Goal: Contribute content: Contribute content

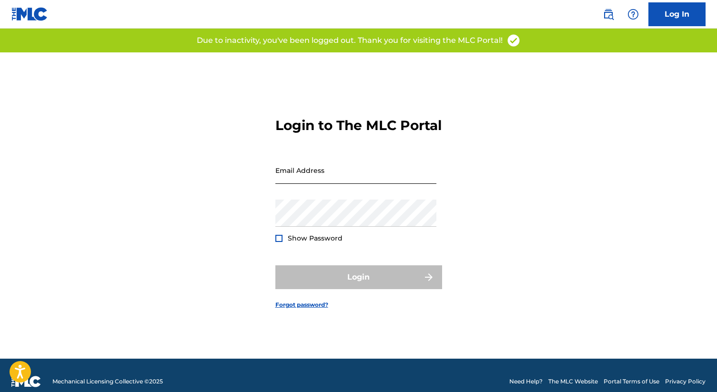
click at [307, 182] on input "Email Address" at bounding box center [355, 170] width 161 height 27
click at [347, 184] on input "Email Address" at bounding box center [355, 170] width 161 height 27
type input "[EMAIL_ADDRESS][DOMAIN_NAME]"
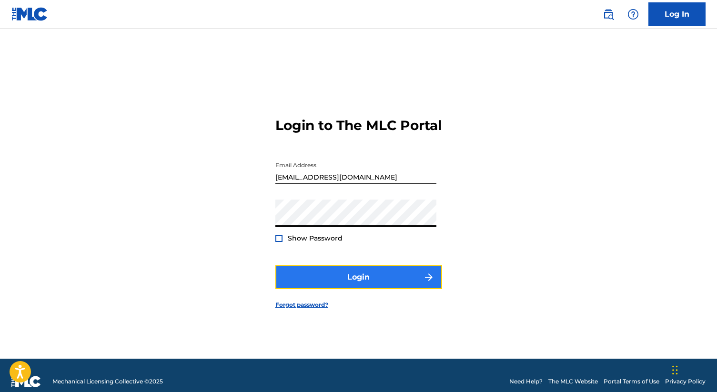
click at [307, 279] on button "Login" at bounding box center [358, 277] width 167 height 24
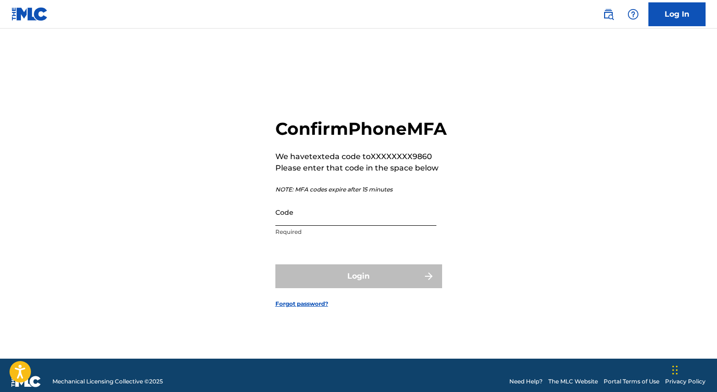
click at [309, 226] on input "Code" at bounding box center [355, 212] width 161 height 27
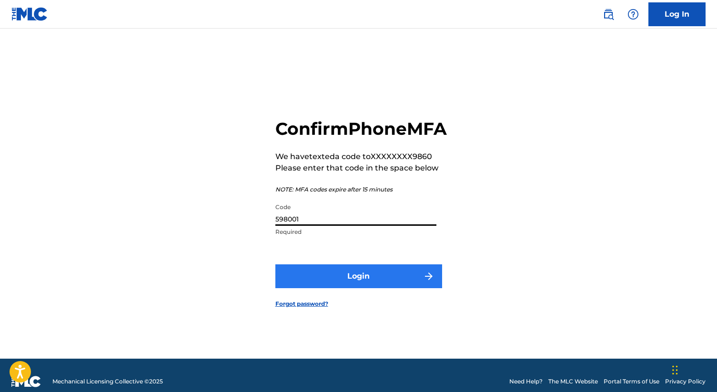
type input "598001"
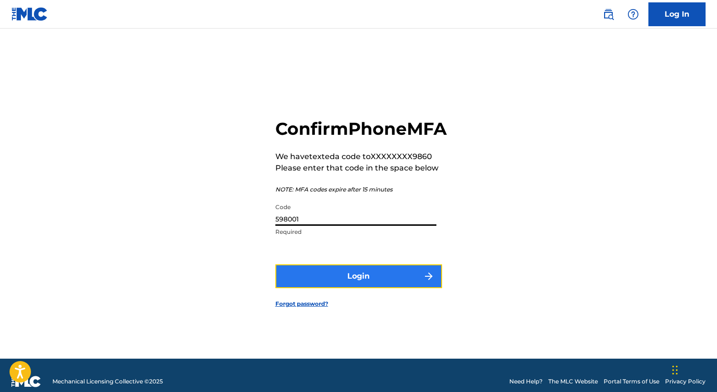
click at [311, 288] on button "Login" at bounding box center [358, 276] width 167 height 24
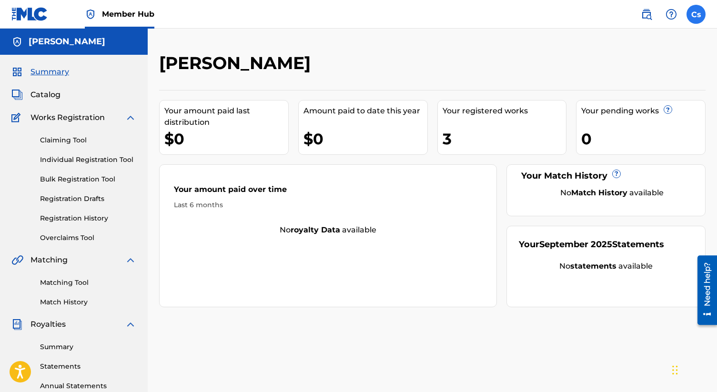
click at [692, 19] on label at bounding box center [696, 14] width 19 height 19
click at [696, 14] on input "Cs [PERSON_NAME] [EMAIL_ADDRESS][DOMAIN_NAME] Notification Preferences Profile …" at bounding box center [696, 14] width 0 height 0
click at [35, 94] on span "Catalog" at bounding box center [45, 94] width 30 height 11
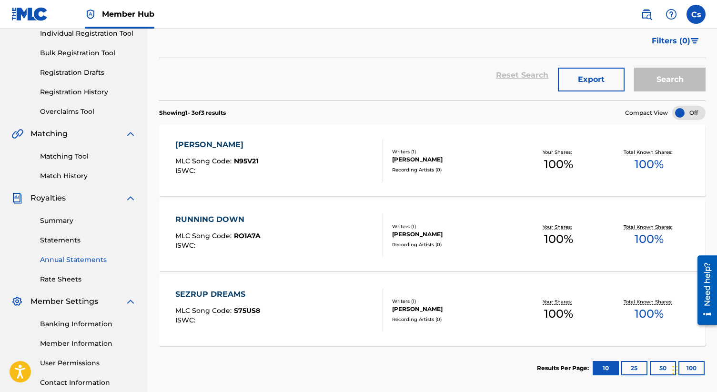
scroll to position [125, 0]
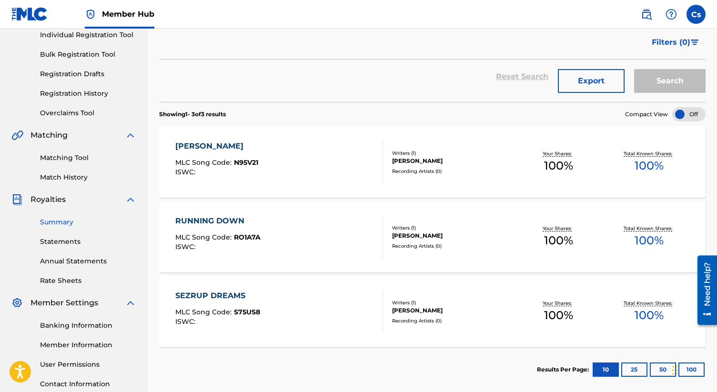
click at [59, 223] on link "Summary" at bounding box center [88, 222] width 96 height 10
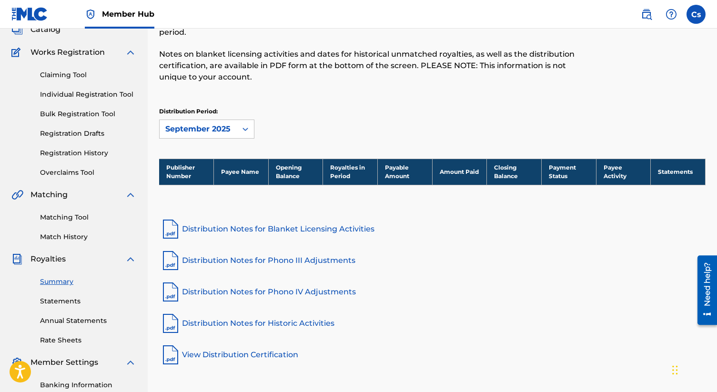
scroll to position [80, 0]
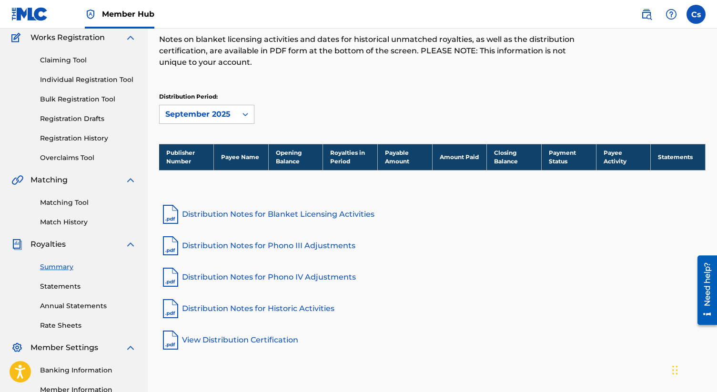
click at [236, 160] on th "Payee Name" at bounding box center [241, 157] width 55 height 26
click at [245, 152] on th "Payee Name" at bounding box center [241, 157] width 55 height 26
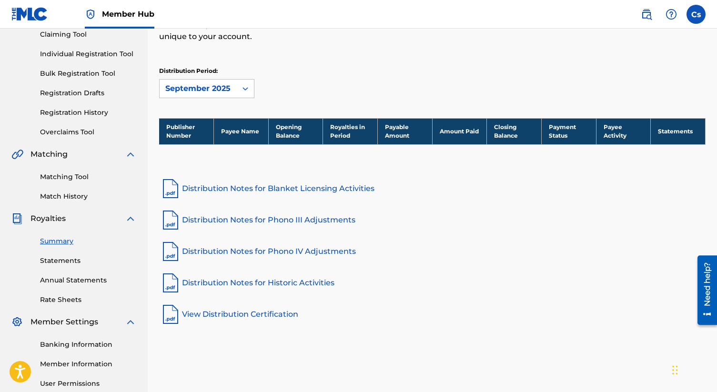
scroll to position [164, 0]
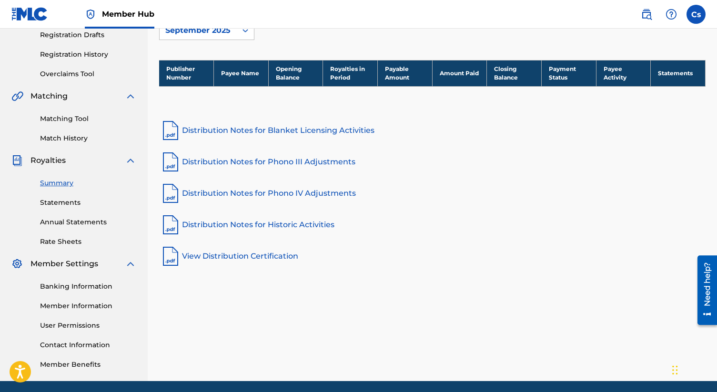
click at [456, 72] on th "Amount Paid" at bounding box center [459, 73] width 55 height 26
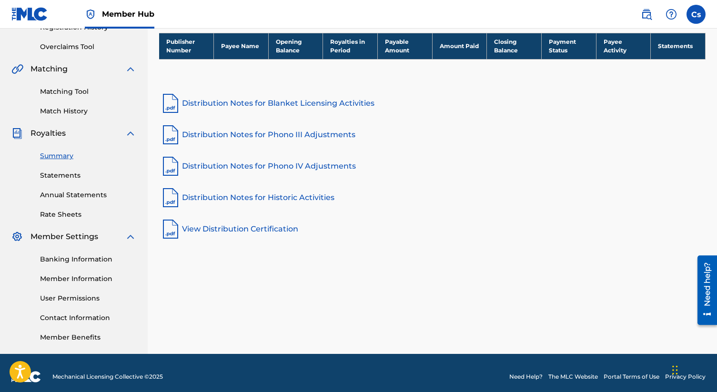
scroll to position [199, 0]
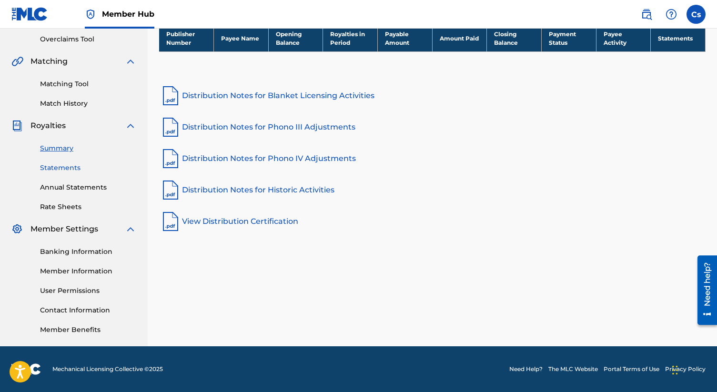
click at [67, 166] on link "Statements" at bounding box center [88, 168] width 96 height 10
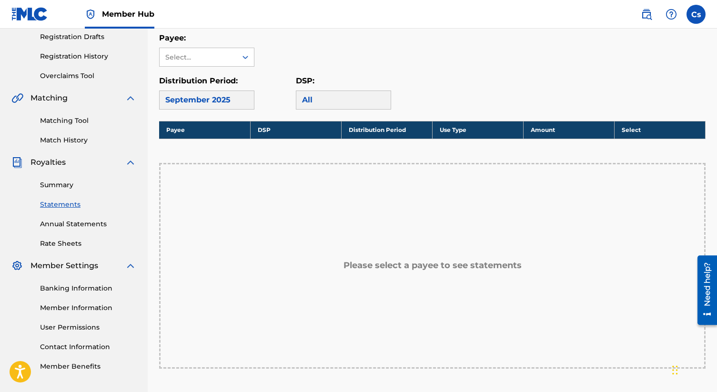
scroll to position [167, 0]
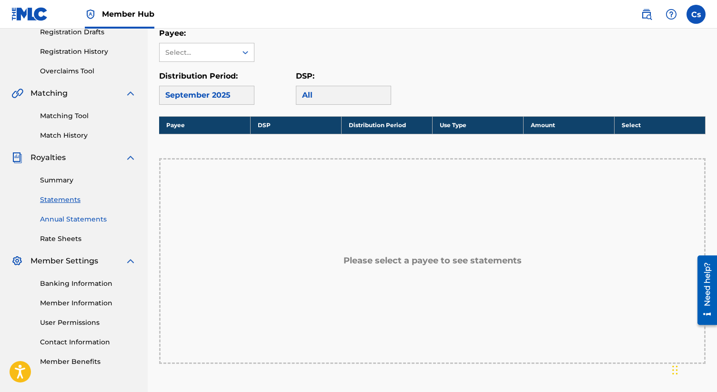
click at [74, 222] on link "Annual Statements" at bounding box center [88, 219] width 96 height 10
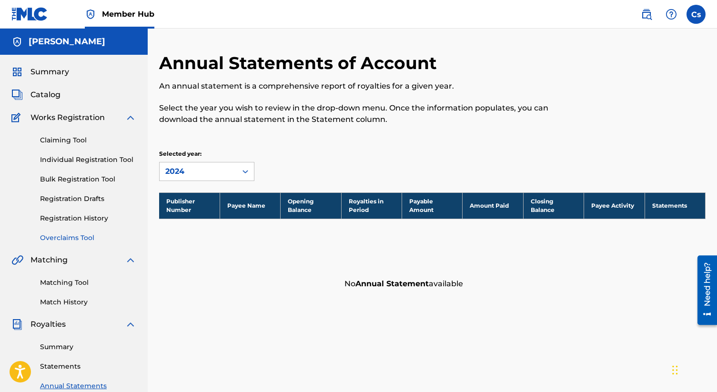
click at [69, 238] on link "Overclaims Tool" at bounding box center [88, 238] width 96 height 10
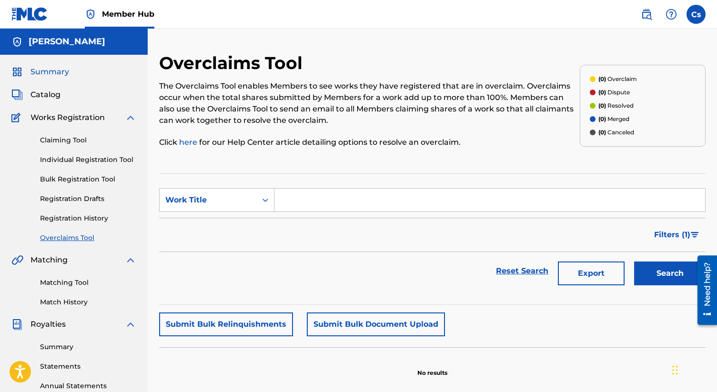
click at [51, 70] on span "Summary" at bounding box center [49, 71] width 39 height 11
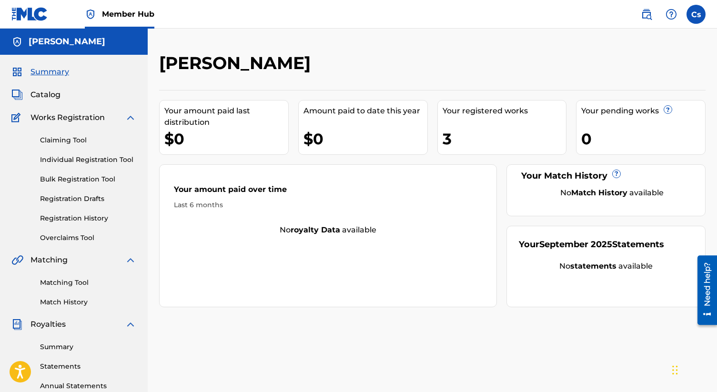
click at [88, 12] on img at bounding box center [90, 14] width 11 height 11
click at [116, 11] on span "Member Hub" at bounding box center [128, 14] width 52 height 11
click at [648, 16] on img at bounding box center [646, 14] width 11 height 11
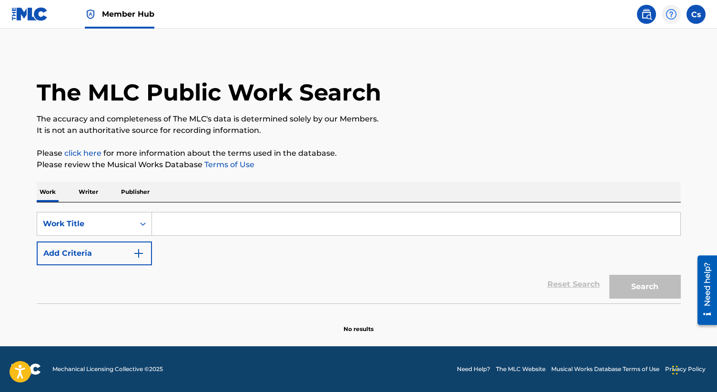
click at [673, 16] on img at bounding box center [671, 14] width 11 height 11
click at [665, 64] on p "View portal intro" at bounding box center [671, 62] width 81 height 23
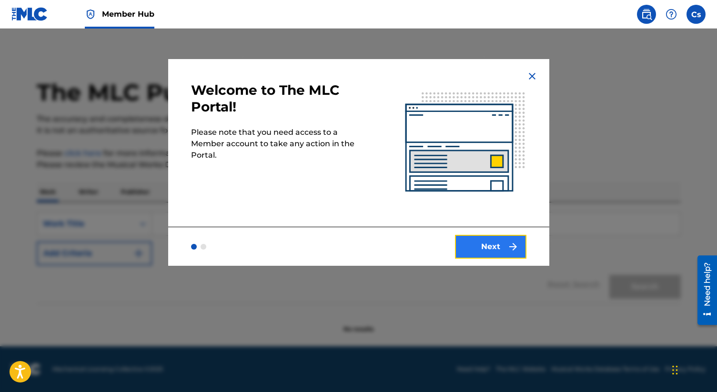
click at [482, 246] on button "Next" at bounding box center [490, 247] width 71 height 24
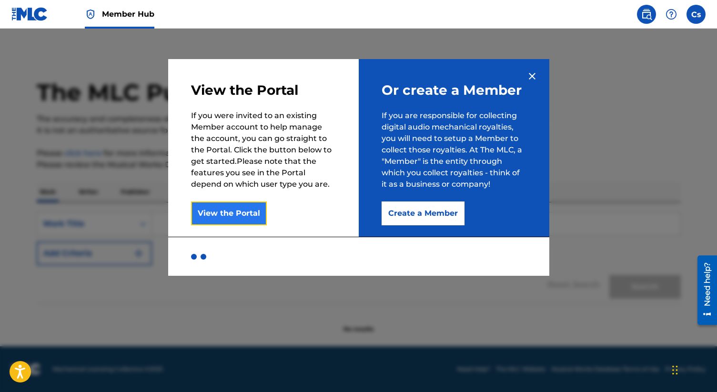
click at [232, 208] on button "View the Portal" at bounding box center [229, 214] width 76 height 24
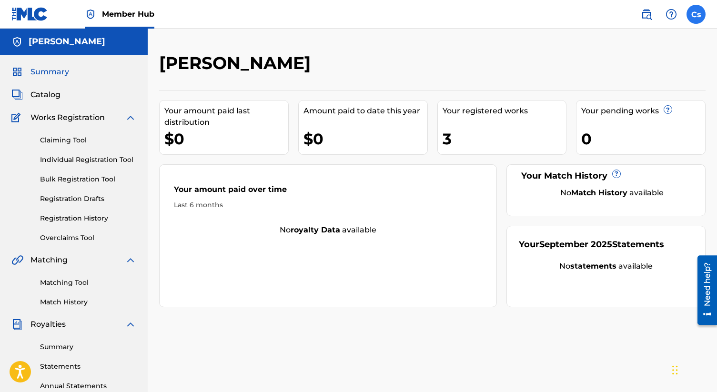
click at [698, 18] on label at bounding box center [696, 14] width 19 height 19
click at [696, 14] on input "Cs [PERSON_NAME] [EMAIL_ADDRESS][DOMAIN_NAME] Notification Preferences Profile …" at bounding box center [696, 14] width 0 height 0
click at [425, 351] on div "[PERSON_NAME] Your amount paid last distribution $0 Amount paid to date this ye…" at bounding box center [432, 298] width 569 height 493
click at [466, 130] on div "3" at bounding box center [505, 138] width 124 height 21
click at [44, 93] on span "Catalog" at bounding box center [45, 94] width 30 height 11
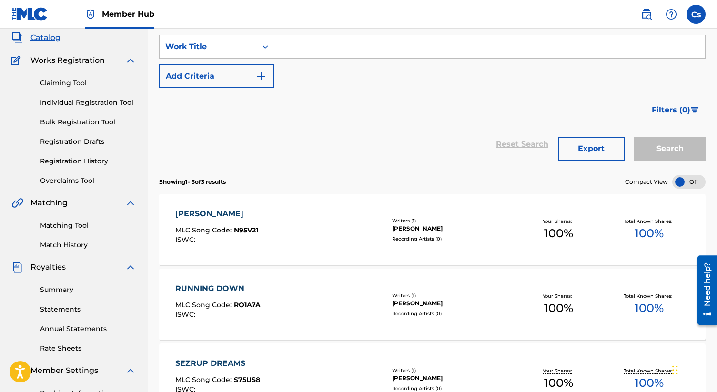
scroll to position [188, 0]
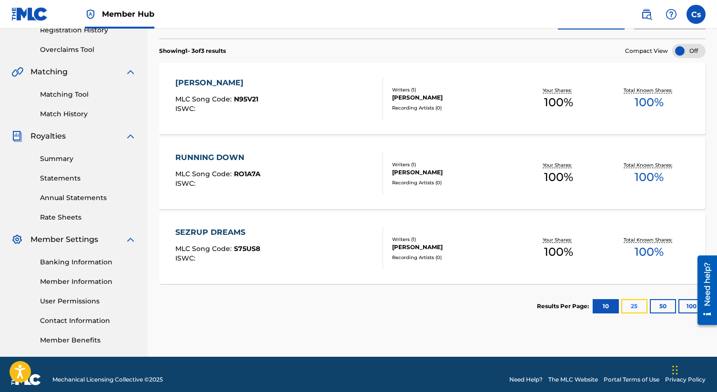
click at [627, 307] on button "25" at bounding box center [634, 306] width 26 height 14
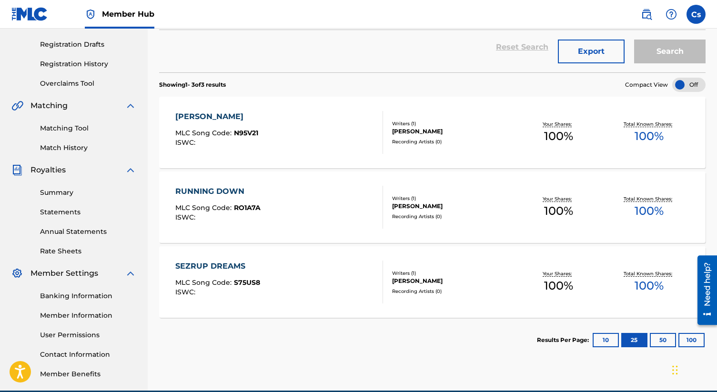
scroll to position [152, 0]
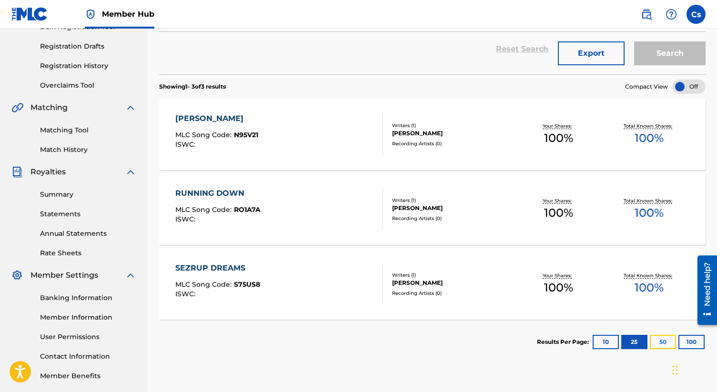
click at [654, 341] on button "50" at bounding box center [663, 342] width 26 height 14
click at [613, 339] on button "10" at bounding box center [606, 342] width 26 height 14
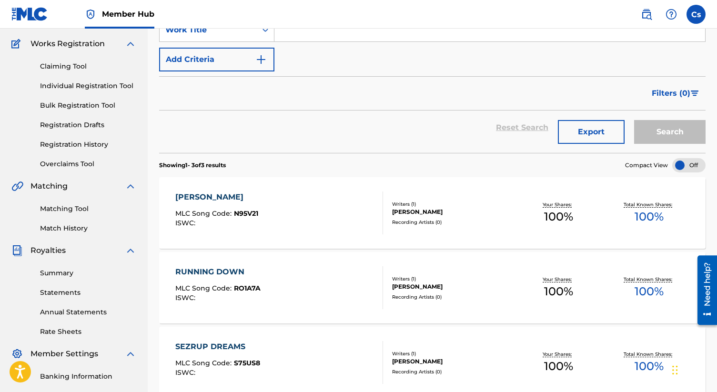
scroll to position [74, 0]
click at [70, 87] on link "Individual Registration Tool" at bounding box center [88, 86] width 96 height 10
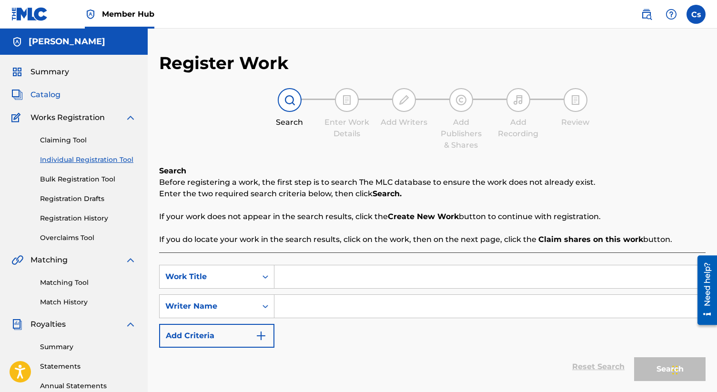
click at [48, 91] on span "Catalog" at bounding box center [45, 94] width 30 height 11
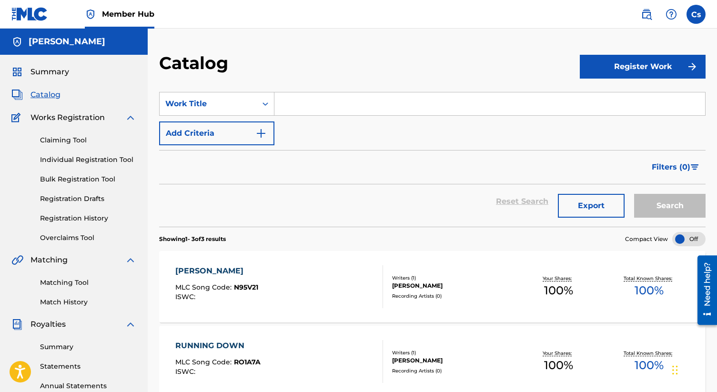
click at [296, 107] on input "Search Form" at bounding box center [489, 103] width 431 height 23
click at [631, 70] on button "Register Work" at bounding box center [643, 67] width 126 height 24
click at [619, 91] on link "Individual" at bounding box center [643, 97] width 126 height 23
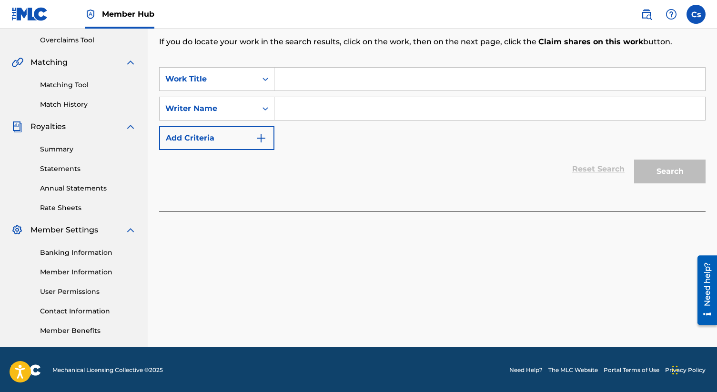
scroll to position [199, 0]
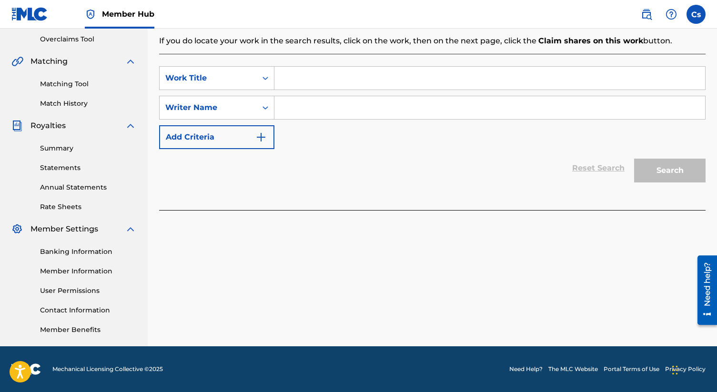
click at [324, 105] on input "Search Form" at bounding box center [489, 107] width 431 height 23
type input "CH"
click at [575, 169] on div "Reset Search Search" at bounding box center [432, 168] width 546 height 38
click at [278, 83] on input "Search Form" at bounding box center [489, 78] width 431 height 23
type input "C"
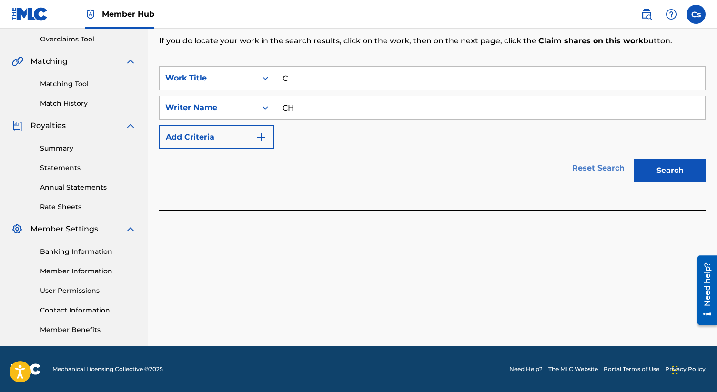
click at [576, 175] on link "Reset Search" at bounding box center [598, 168] width 62 height 21
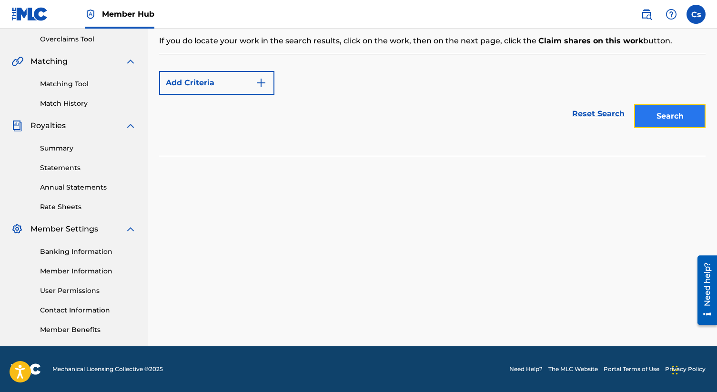
click at [651, 114] on button "Search" at bounding box center [669, 116] width 71 height 24
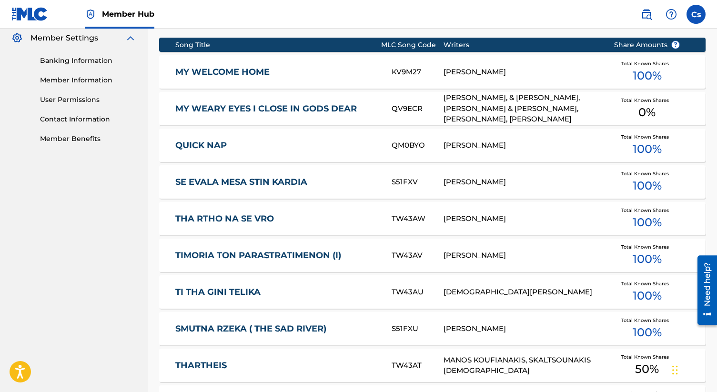
scroll to position [530, 0]
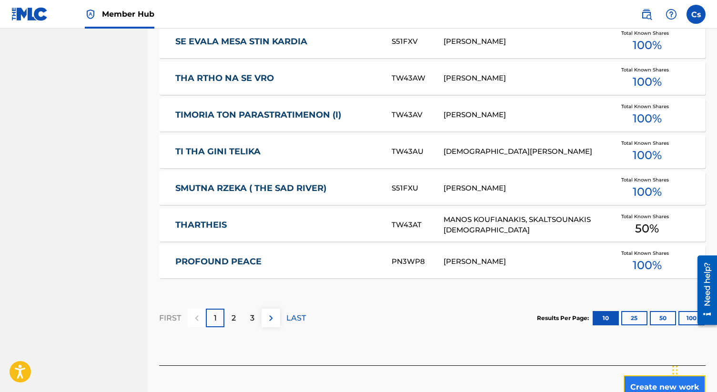
click at [660, 382] on button "Create new work" at bounding box center [665, 387] width 82 height 24
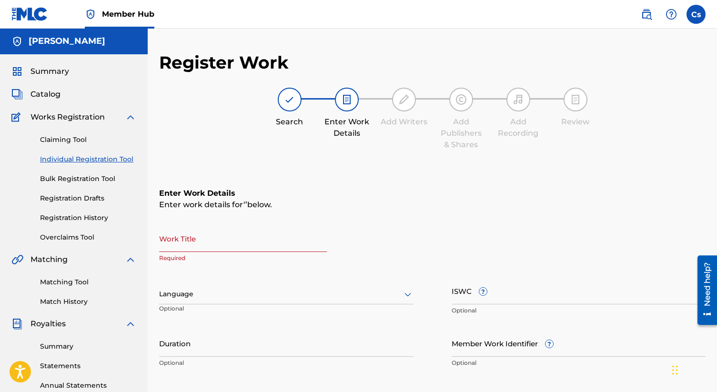
scroll to position [0, 0]
paste input "Toxic heaven"
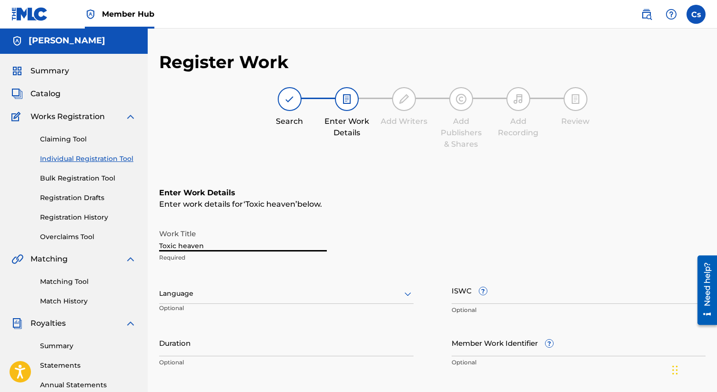
scroll to position [2, 0]
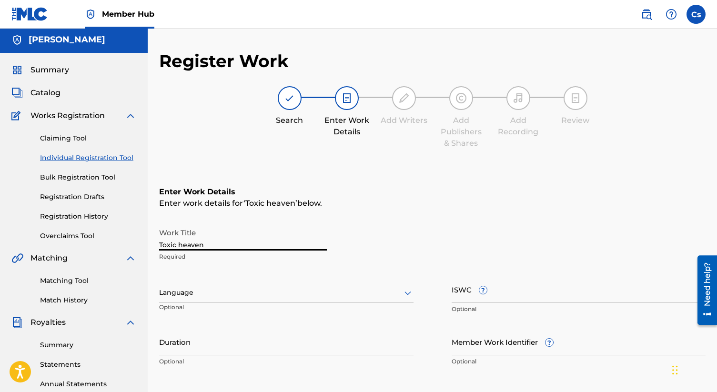
type input "Toxic heaven"
click at [238, 293] on div "Language" at bounding box center [286, 293] width 254 height 20
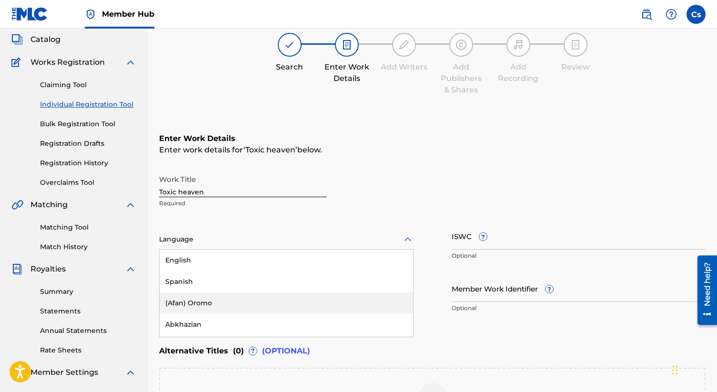
scroll to position [56, 0]
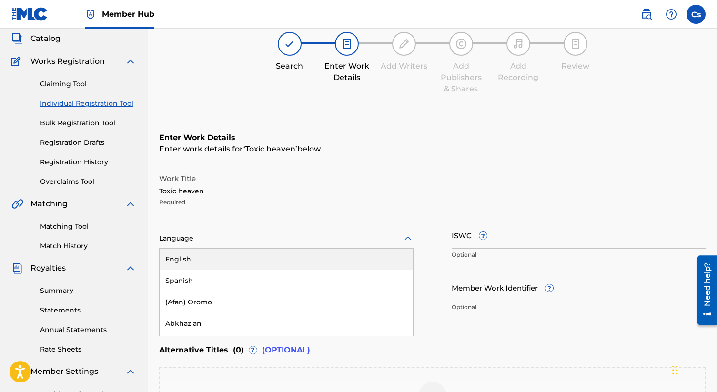
click at [226, 262] on div "English" at bounding box center [286, 259] width 253 height 21
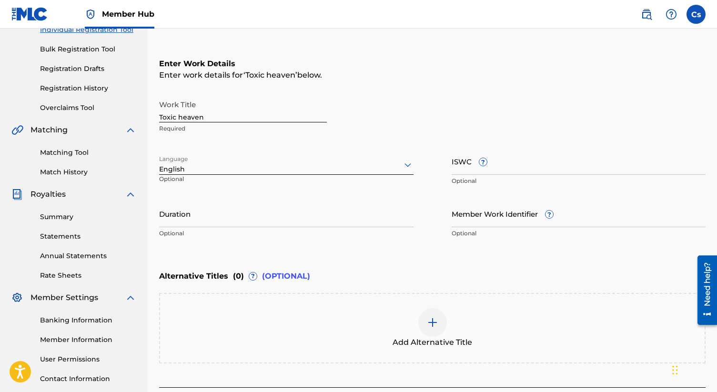
scroll to position [204, 0]
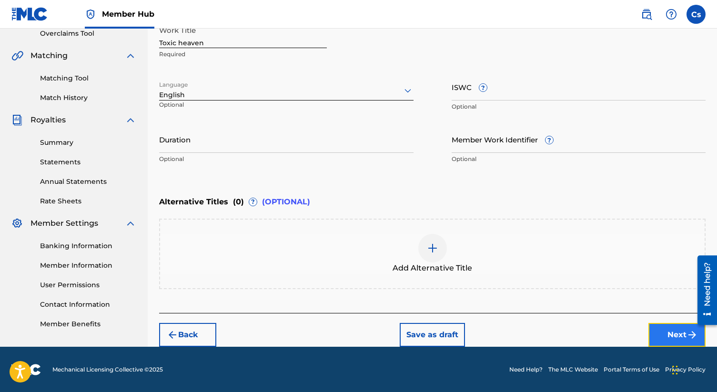
click at [653, 335] on button "Next" at bounding box center [676, 335] width 57 height 24
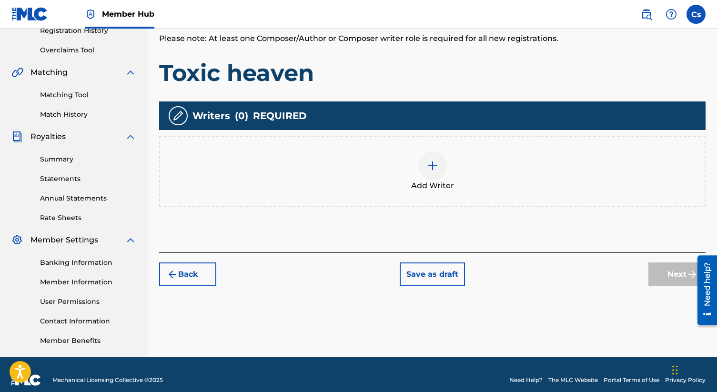
scroll to position [189, 0]
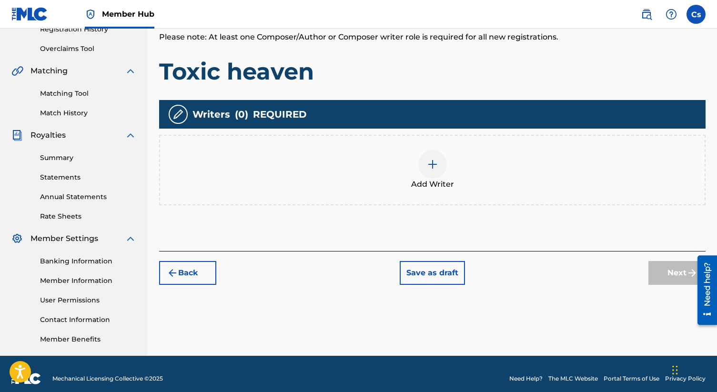
click at [435, 170] on div at bounding box center [432, 164] width 29 height 29
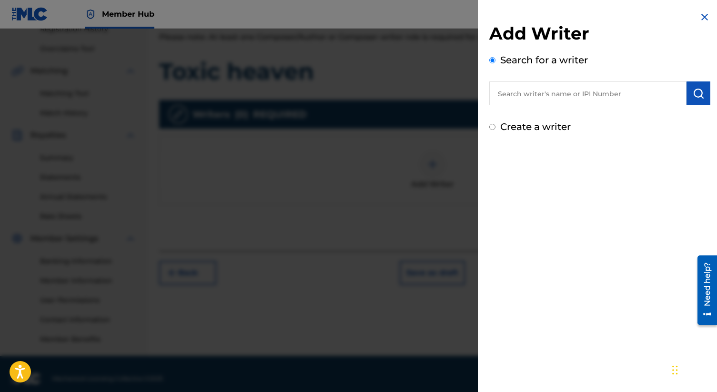
click at [532, 89] on input "text" at bounding box center [587, 93] width 197 height 24
click at [493, 126] on input "Create a writer" at bounding box center [492, 127] width 6 height 6
radio input "false"
radio input "true"
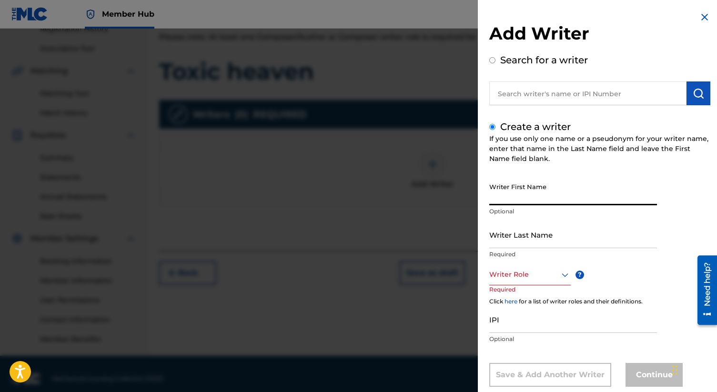
click at [527, 193] on input "Writer First Name" at bounding box center [573, 191] width 168 height 27
type input "[PERSON_NAME]"
type input "smith"
click at [534, 275] on div "Writer Role" at bounding box center [529, 274] width 81 height 21
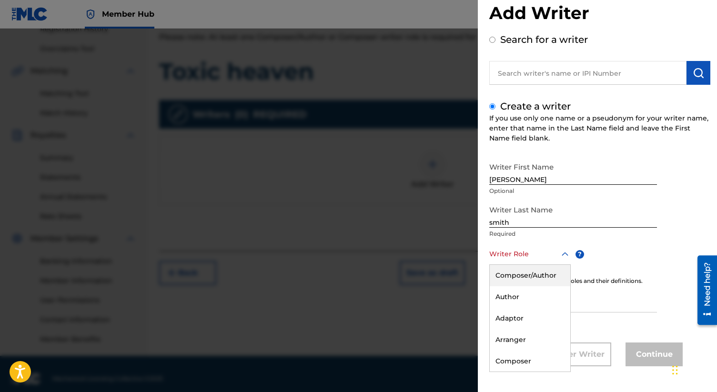
click at [534, 275] on div "Composer/Author" at bounding box center [530, 275] width 81 height 21
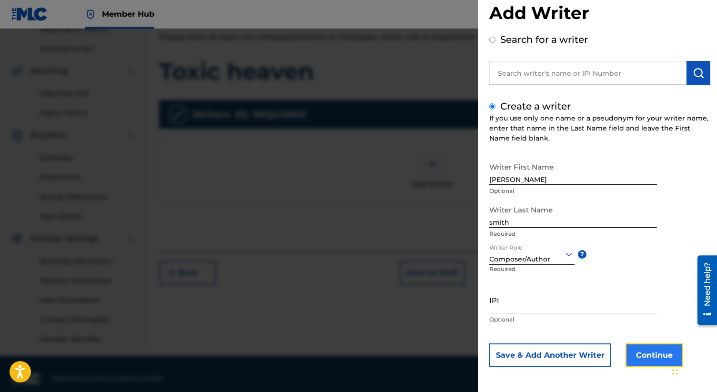
click at [644, 355] on button "Continue" at bounding box center [654, 356] width 57 height 24
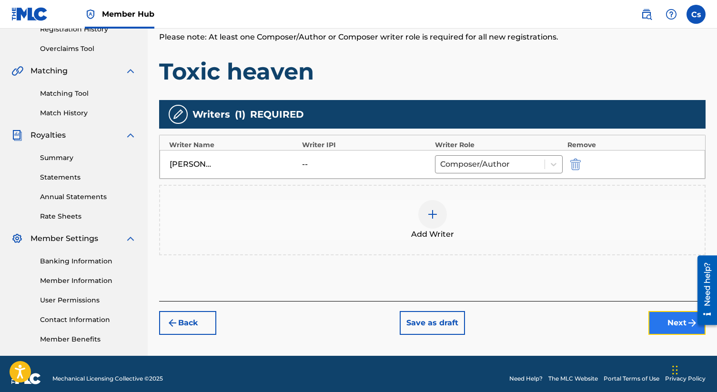
click at [673, 332] on button "Next" at bounding box center [676, 323] width 57 height 24
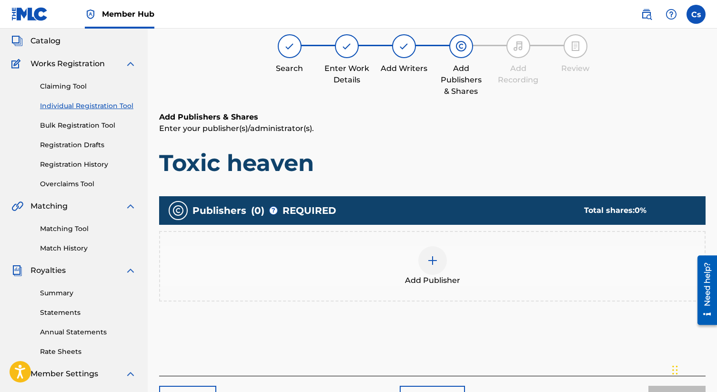
scroll to position [43, 0]
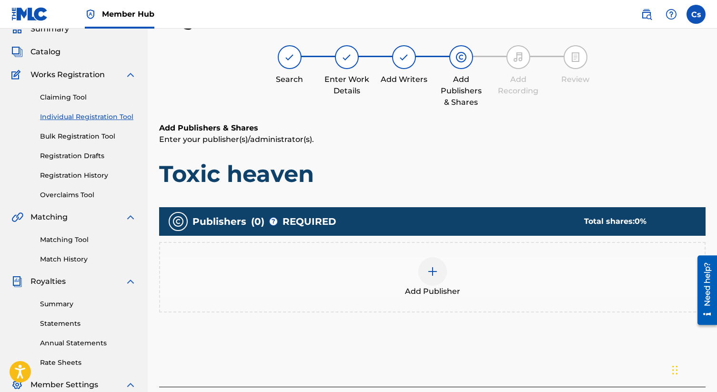
click at [433, 266] on img at bounding box center [432, 271] width 11 height 11
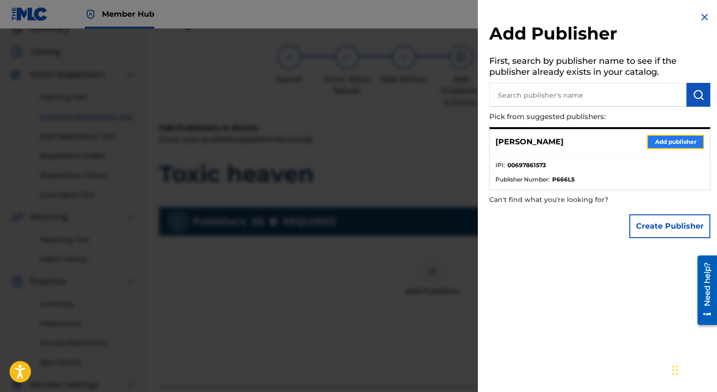
click at [660, 145] on button "Add publisher" at bounding box center [675, 142] width 57 height 14
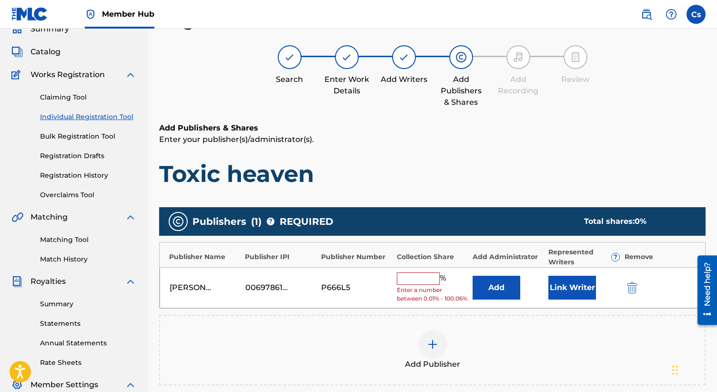
click at [407, 280] on input "text" at bounding box center [418, 279] width 43 height 12
type input "100"
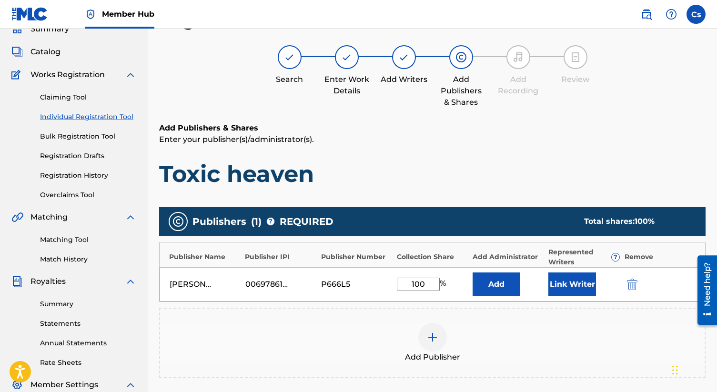
scroll to position [199, 0]
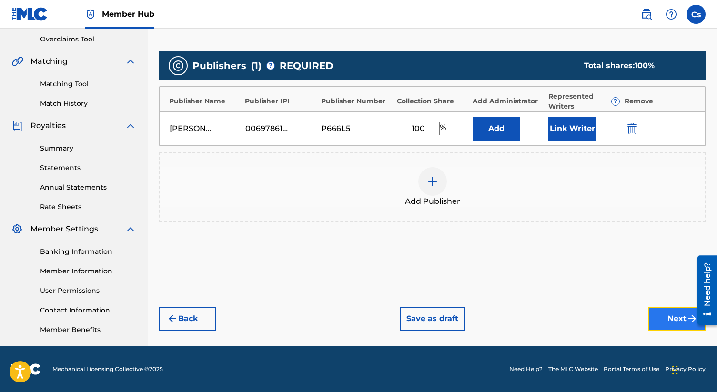
click at [659, 318] on button "Next" at bounding box center [676, 319] width 57 height 24
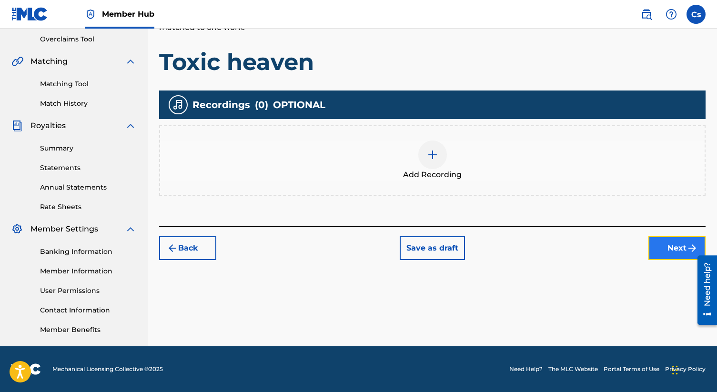
click at [673, 243] on button "Next" at bounding box center [676, 248] width 57 height 24
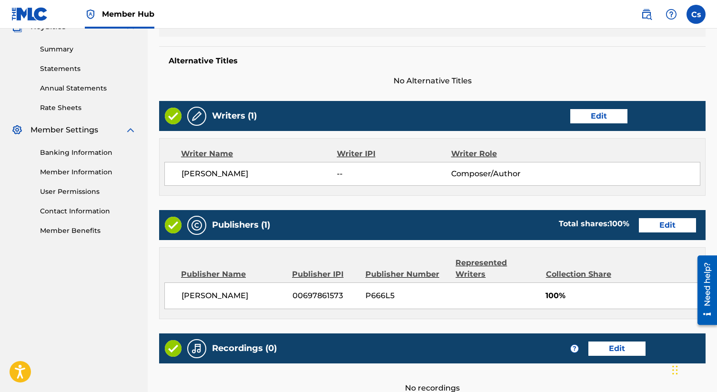
scroll to position [382, 0]
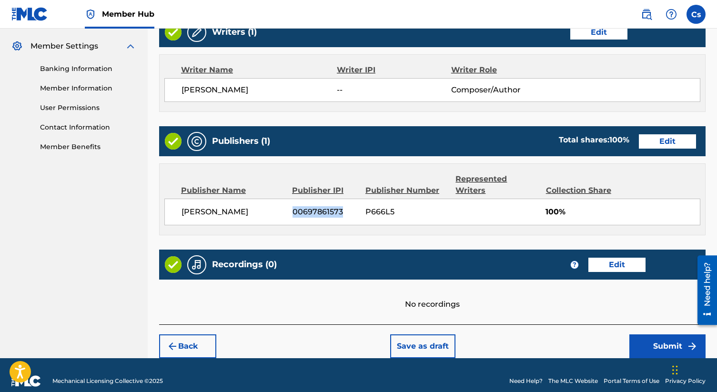
drag, startPoint x: 342, startPoint y: 196, endPoint x: 294, endPoint y: 193, distance: 47.7
click at [294, 199] on div "[PERSON_NAME] 00697861573 P666L5 100%" at bounding box center [432, 212] width 536 height 27
copy span "00697861573"
